Goal: Navigation & Orientation: Find specific page/section

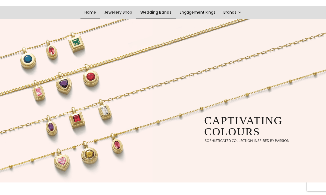
scroll to position [57, 0]
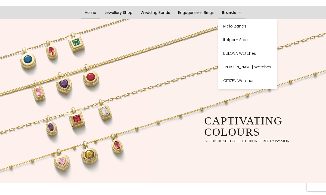
click at [234, 13] on link "Brands" at bounding box center [232, 12] width 28 height 13
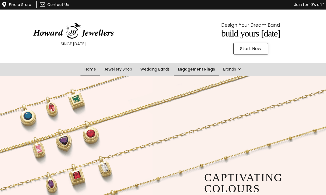
click at [200, 68] on link "Engagement Rings" at bounding box center [196, 69] width 45 height 13
click at [158, 69] on link "Wedding Bands" at bounding box center [155, 69] width 39 height 13
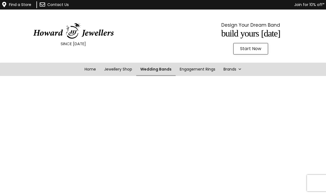
click at [156, 67] on link "Wedding Bands" at bounding box center [155, 69] width 39 height 13
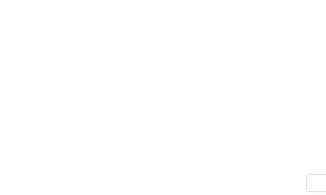
scroll to position [66, 0]
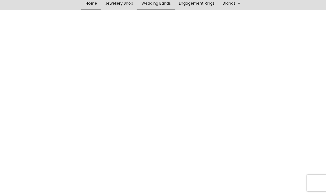
click at [91, 3] on link "Home" at bounding box center [91, 3] width 20 height 13
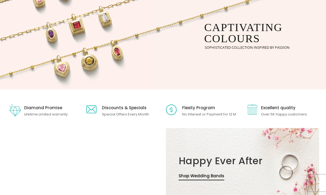
scroll to position [150, 0]
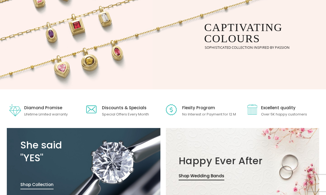
click at [136, 104] on div "Discounts & Specials" at bounding box center [125, 107] width 47 height 7
click at [106, 112] on p "Special Offers Every Month" at bounding box center [125, 114] width 47 height 6
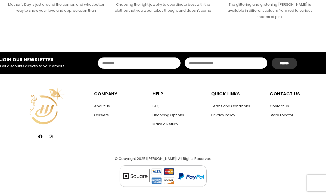
scroll to position [779, 0]
